Goal: Check status: Check status

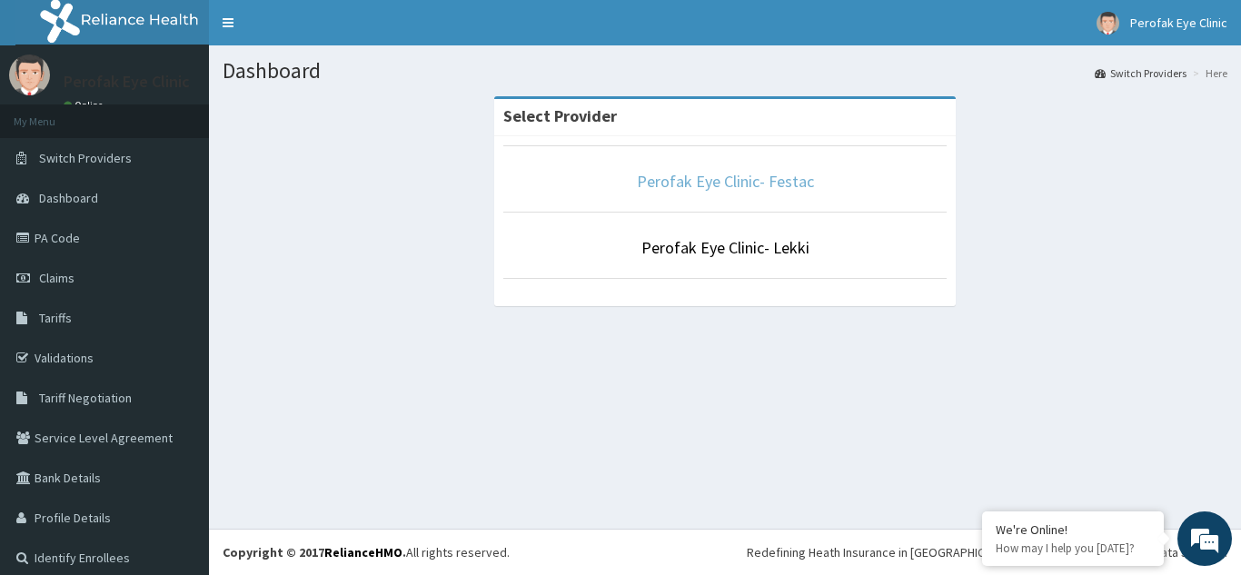
click at [719, 181] on link "Perofak Eye Clinic- Festac" at bounding box center [725, 181] width 177 height 21
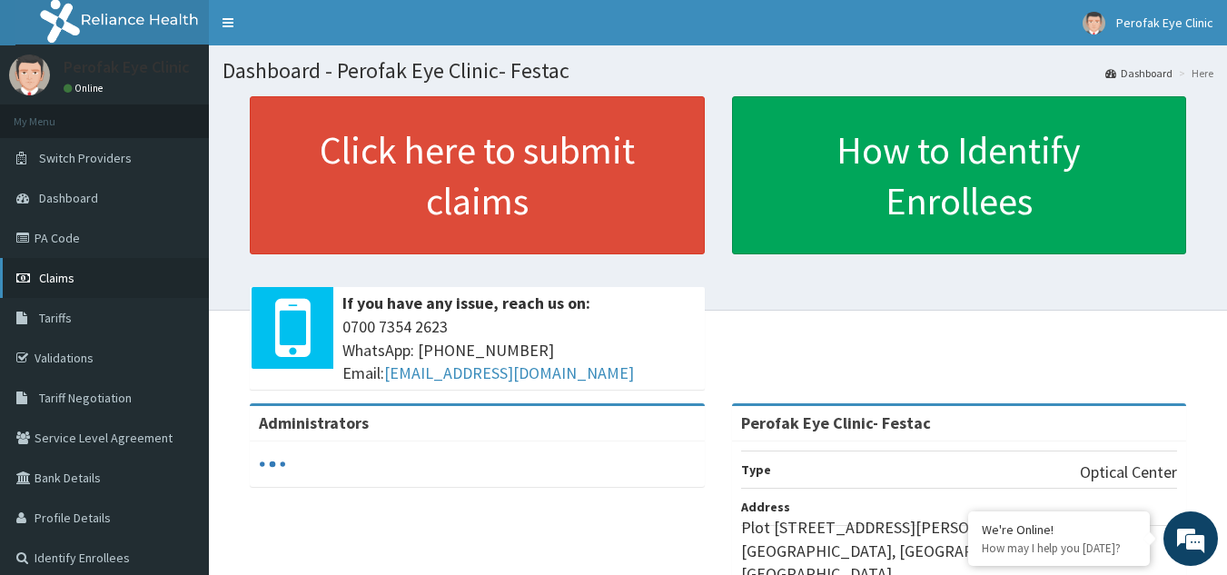
click at [35, 283] on link "Claims" at bounding box center [104, 278] width 209 height 40
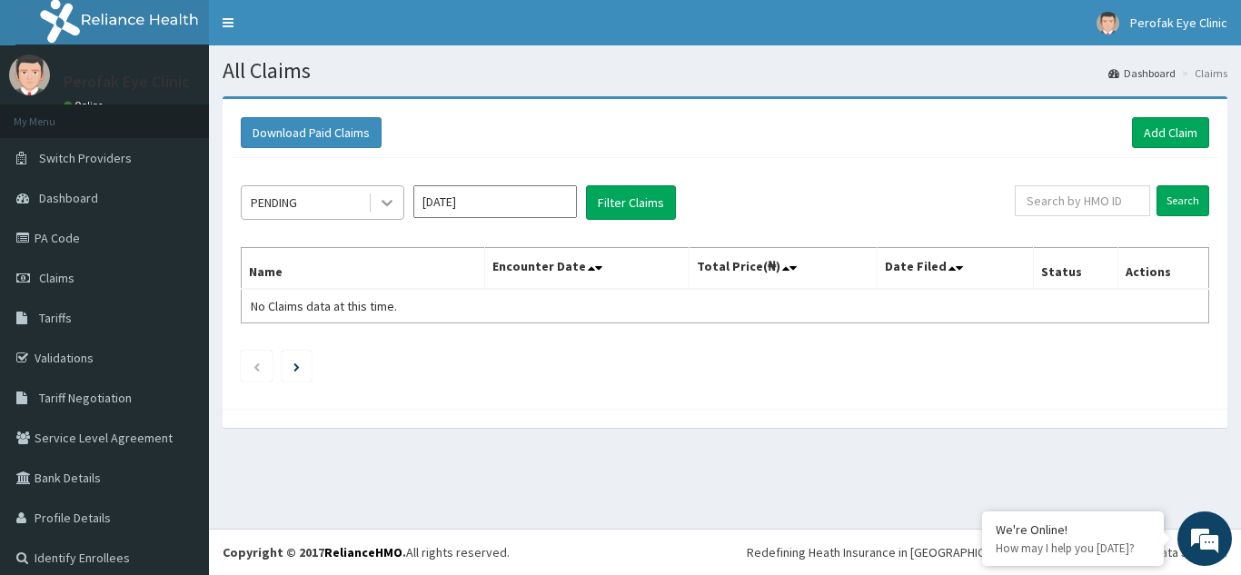
click at [393, 203] on icon at bounding box center [387, 203] width 18 height 18
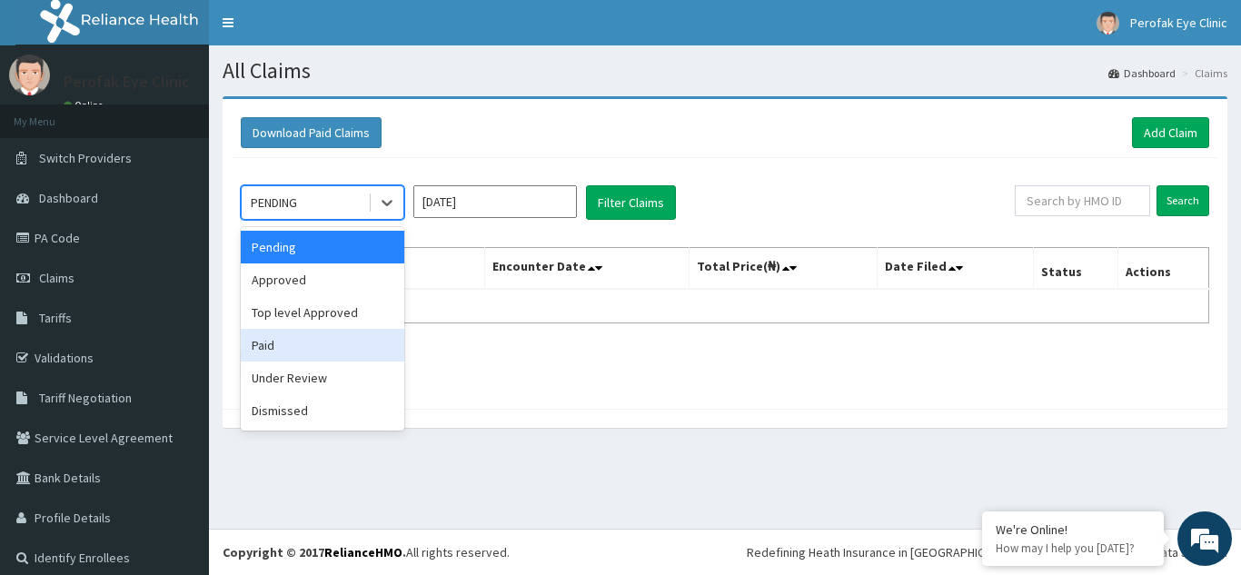
click at [271, 347] on div "Paid" at bounding box center [323, 345] width 164 height 33
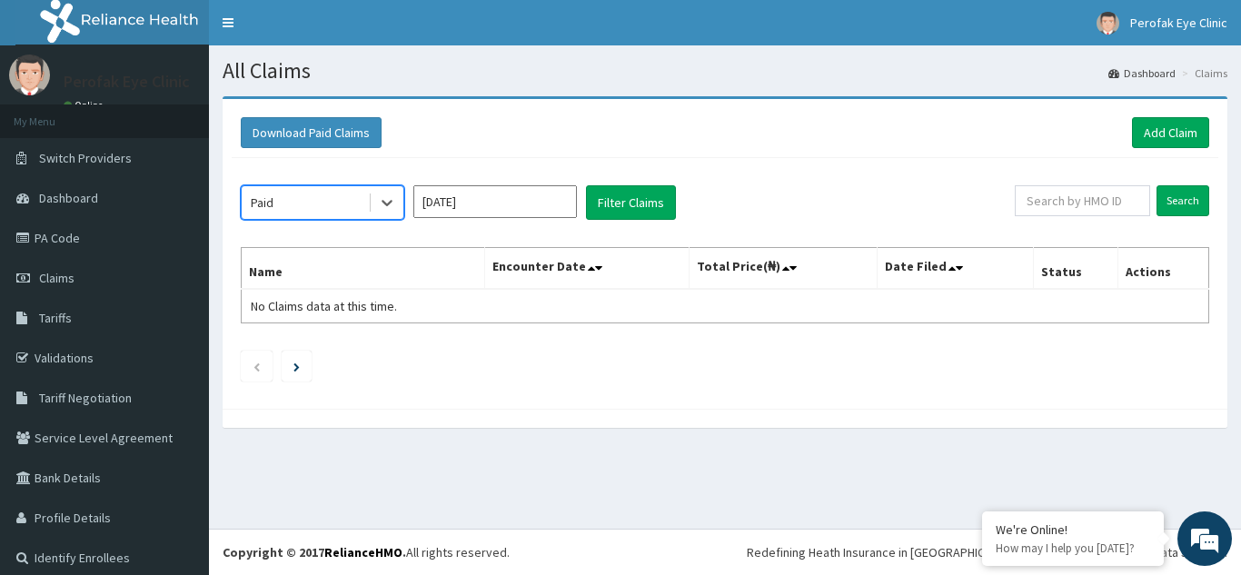
click at [567, 208] on input "Oct 2025" at bounding box center [495, 201] width 164 height 33
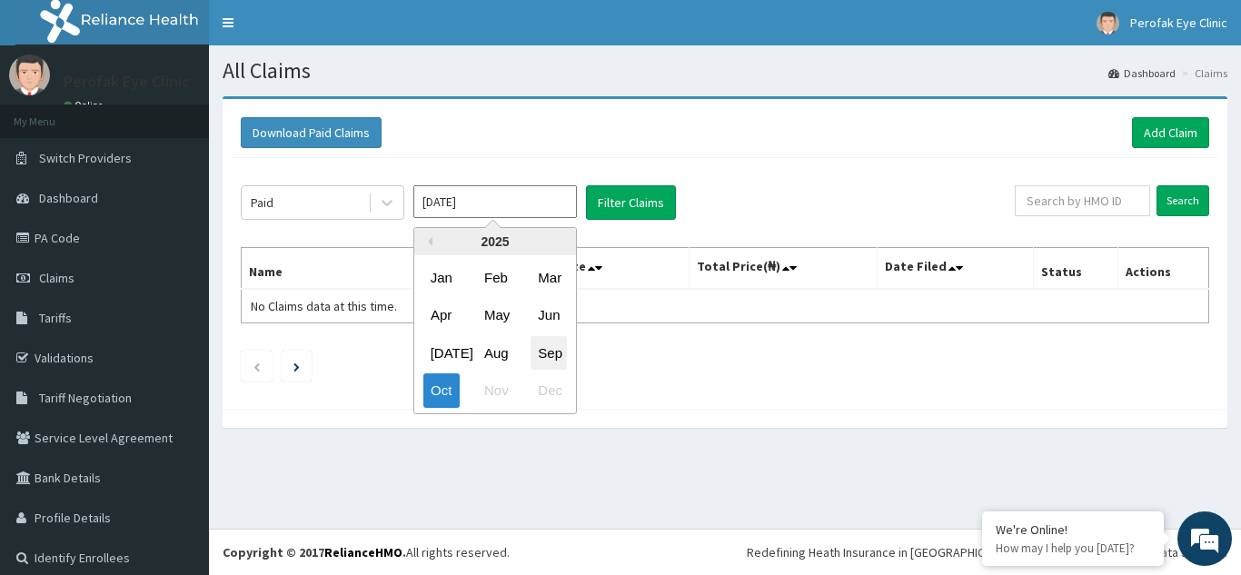
click at [558, 352] on div "Sep" at bounding box center [549, 353] width 36 height 34
type input "Sep 2025"
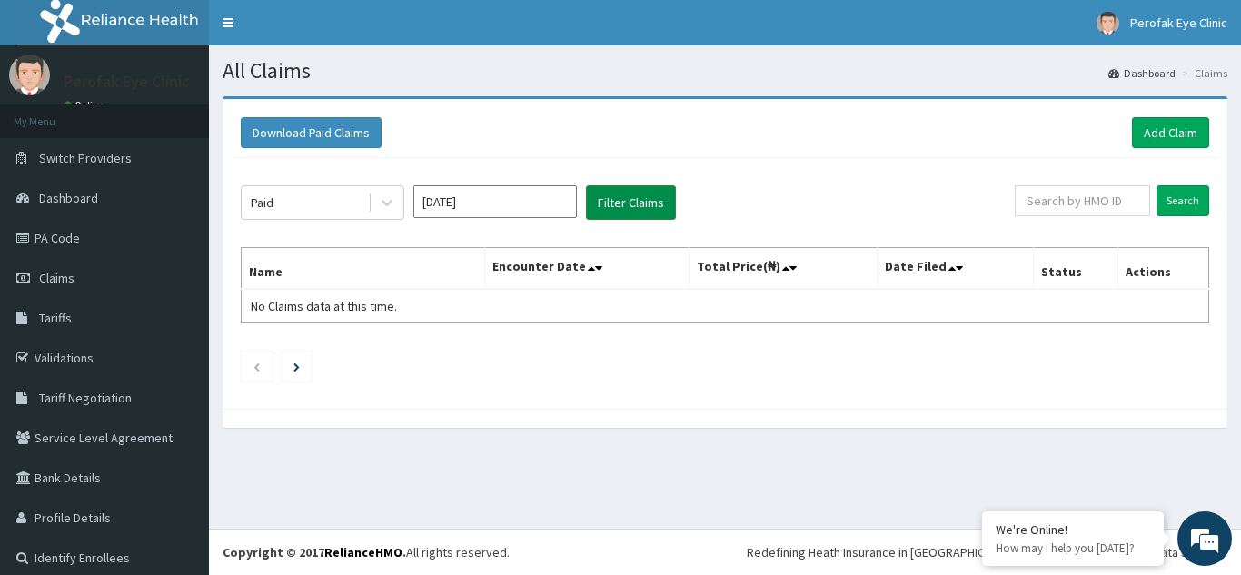
click at [623, 212] on button "Filter Claims" at bounding box center [631, 202] width 90 height 35
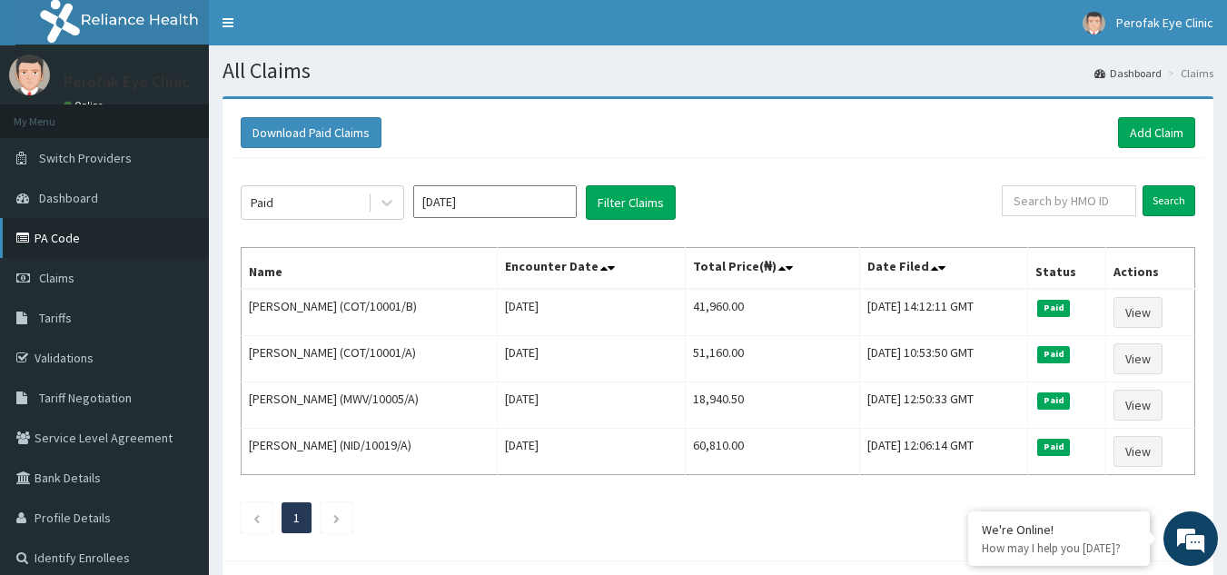
click at [74, 234] on link "PA Code" at bounding box center [104, 238] width 209 height 40
